Goal: Task Accomplishment & Management: Complete application form

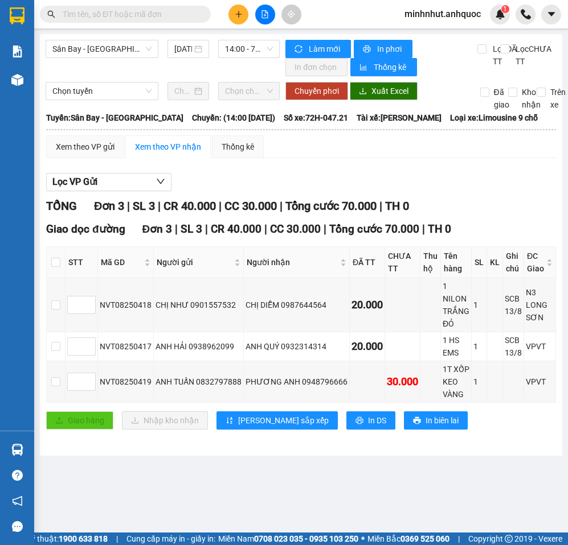
click at [233, 18] on button at bounding box center [238, 15] width 20 height 20
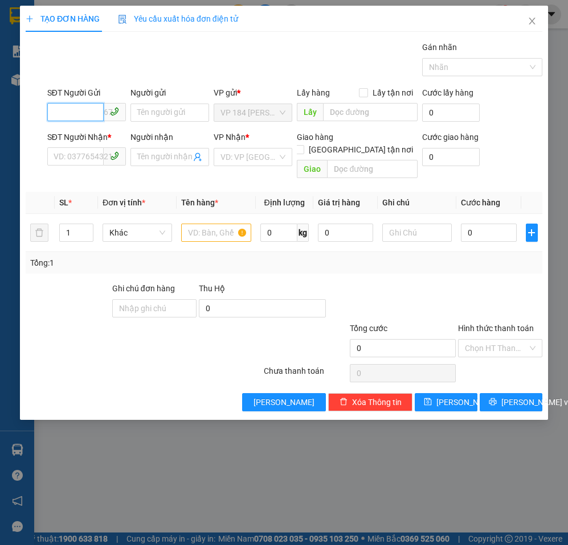
click at [78, 117] on input "SĐT Người Gửi" at bounding box center [75, 112] width 56 height 18
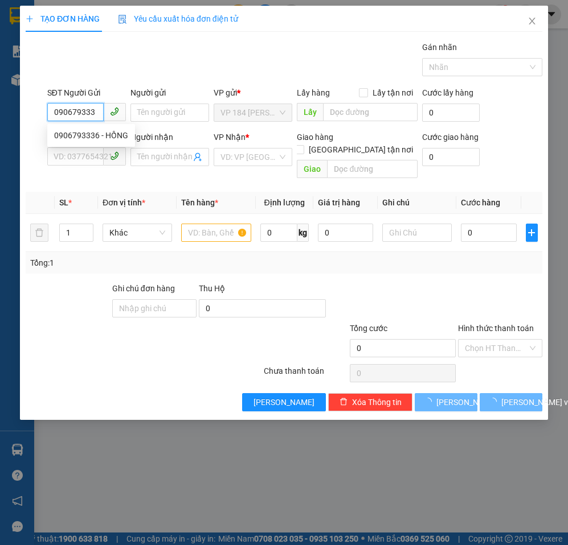
type input "0906793336"
click at [92, 133] on div "0906793336 - HỒNG" at bounding box center [91, 135] width 74 height 13
type input "HỒNG"
type input "0946061959"
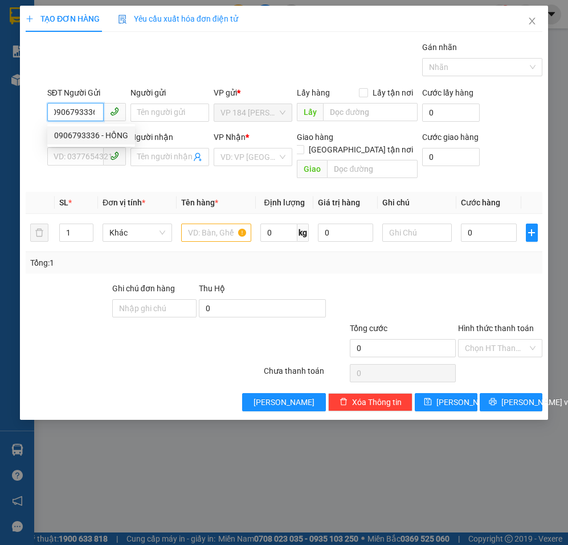
type input "[PERSON_NAME]"
type input "VPBR"
type input "20.000"
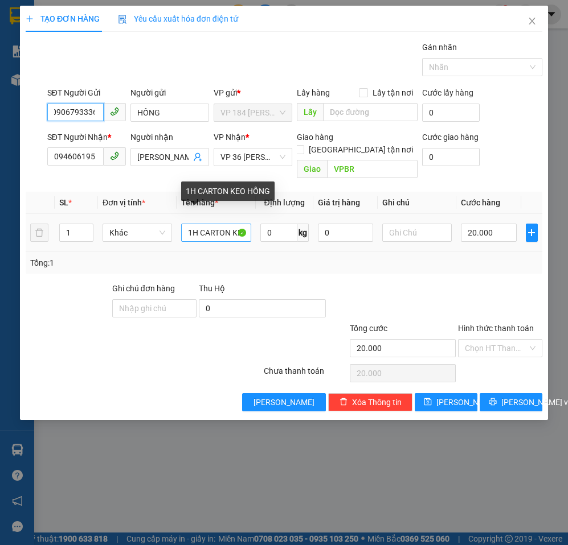
type input "0906793336"
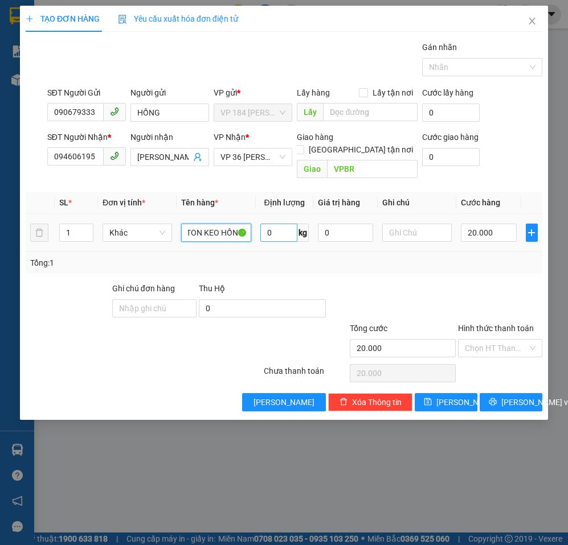
drag, startPoint x: 233, startPoint y: 221, endPoint x: 290, endPoint y: 221, distance: 57.5
click at [290, 221] on tr "1 Khác 1H CARTON KEO HỒNG 0 kg 0 20.000" at bounding box center [284, 233] width 516 height 38
click at [349, 257] on div "Tổng: 1" at bounding box center [283, 263] width 507 height 13
click at [488, 224] on input "20.000" at bounding box center [488, 233] width 55 height 18
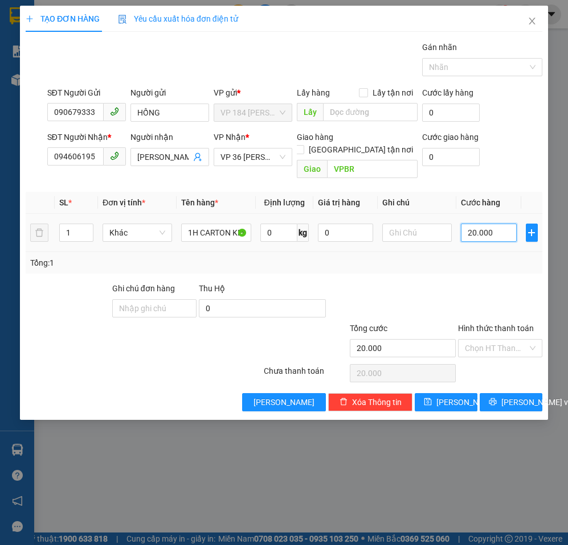
type input "3"
type input "30"
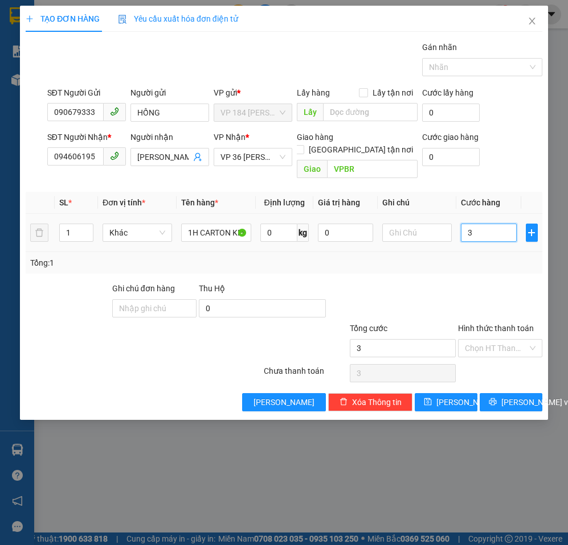
type input "30"
type input "300"
type input "3.000"
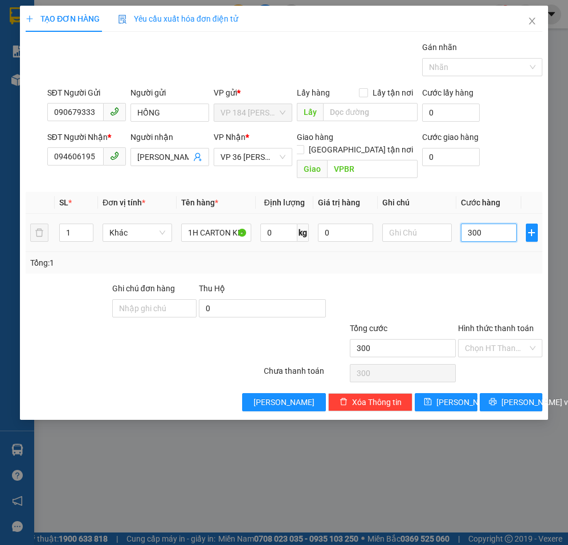
type input "3.000"
type input "30.000"
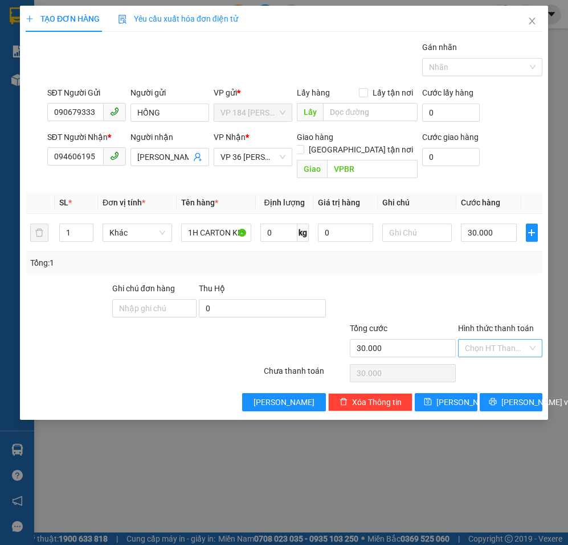
click at [504, 340] on input "Hình thức thanh toán" at bounding box center [496, 348] width 63 height 17
click at [499, 357] on div "Tại văn phòng" at bounding box center [500, 358] width 71 height 13
type input "0"
click at [515, 396] on span "[PERSON_NAME] và In" at bounding box center [541, 402] width 80 height 13
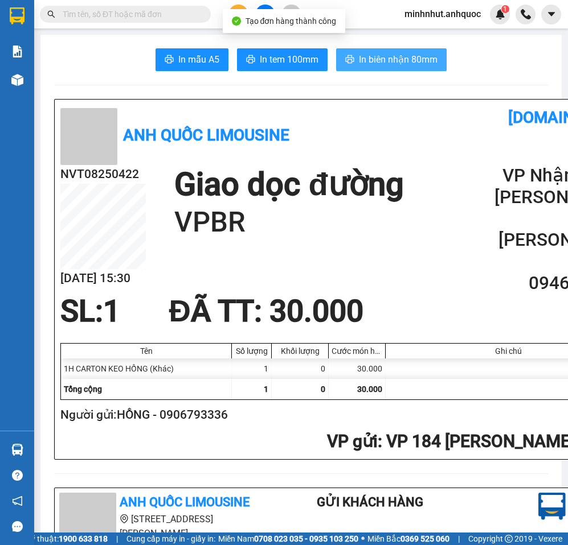
click at [409, 60] on span "In biên nhận 80mm" at bounding box center [398, 59] width 79 height 14
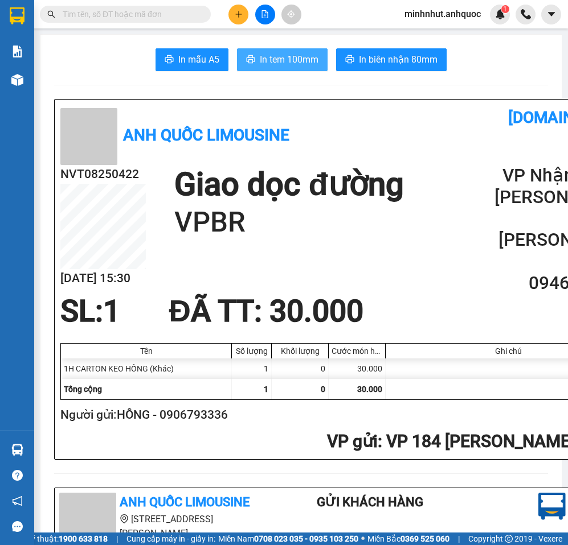
click at [311, 55] on span "In tem 100mm" at bounding box center [289, 59] width 59 height 14
